Goal: Find specific fact: Find specific fact

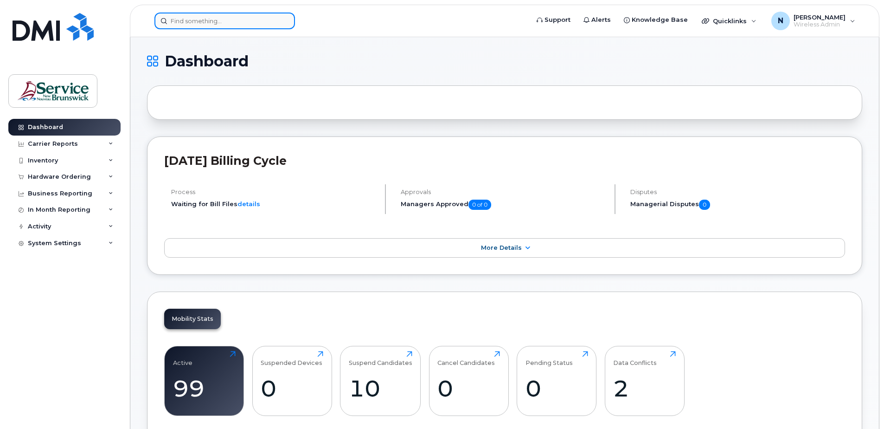
click at [200, 25] on input at bounding box center [225, 21] width 141 height 17
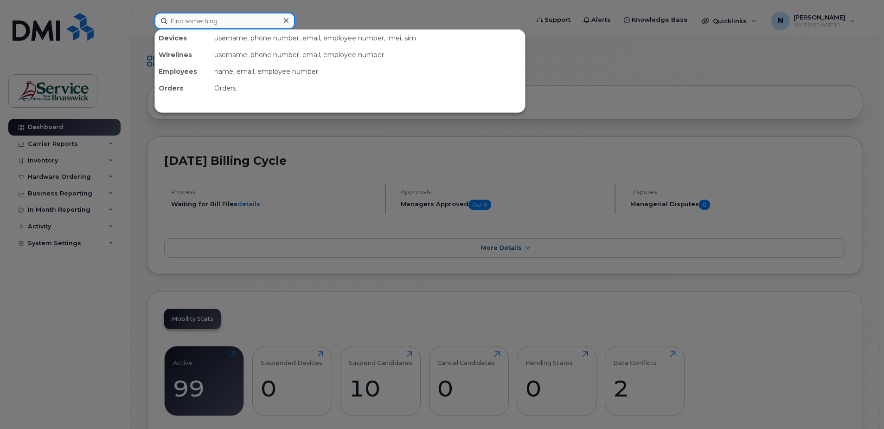
paste input "[PHONE_NUMBER]"
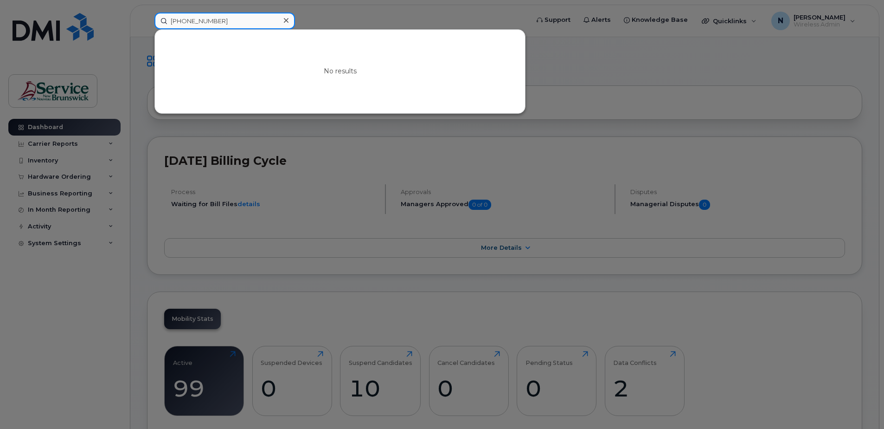
drag, startPoint x: 219, startPoint y: 25, endPoint x: 127, endPoint y: 19, distance: 91.6
click at [147, 19] on div "[PHONE_NUMBER] No results" at bounding box center [338, 21] width 383 height 17
paste input "2614728"
drag, startPoint x: 220, startPoint y: 23, endPoint x: 104, endPoint y: 23, distance: 116.5
click at [147, 23] on div "5062614728 No results" at bounding box center [338, 21] width 383 height 17
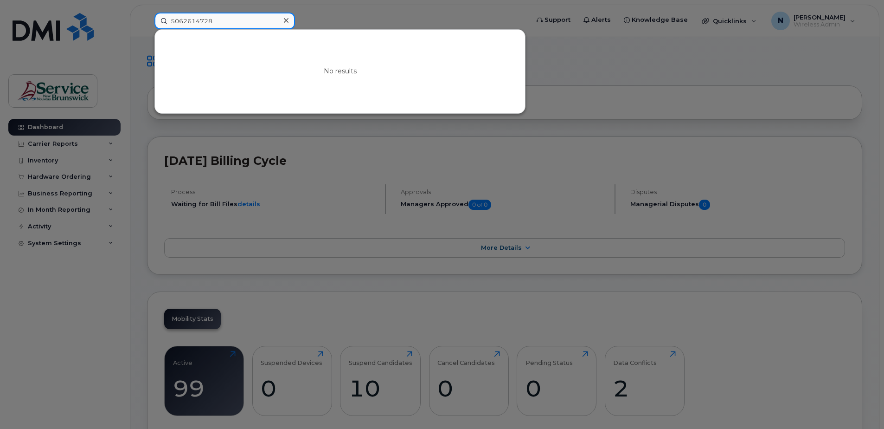
paste input "535325"
drag, startPoint x: 221, startPoint y: 15, endPoint x: 121, endPoint y: 19, distance: 99.9
click at [147, 19] on div "5062535325 No results" at bounding box center [338, 21] width 383 height 17
paste input "603734"
drag, startPoint x: 244, startPoint y: 18, endPoint x: 106, endPoint y: 6, distance: 137.9
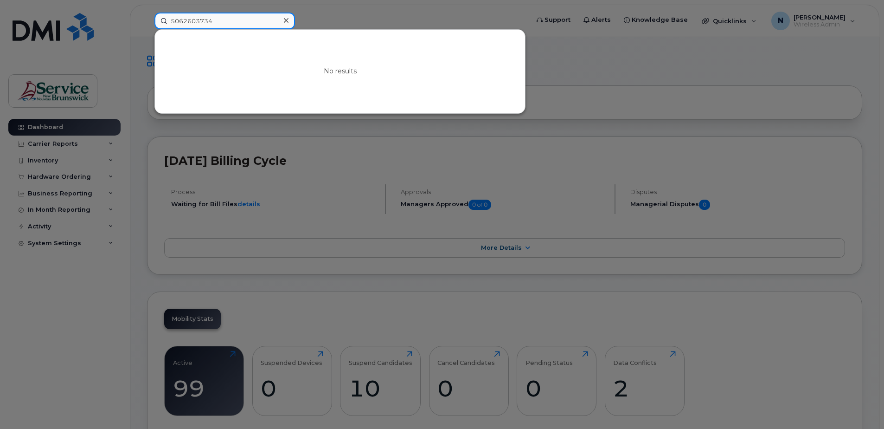
click at [147, 13] on div "5062603734 No results" at bounding box center [338, 21] width 383 height 17
paste input "301423"
type input "5062301423"
